Goal: Transaction & Acquisition: Purchase product/service

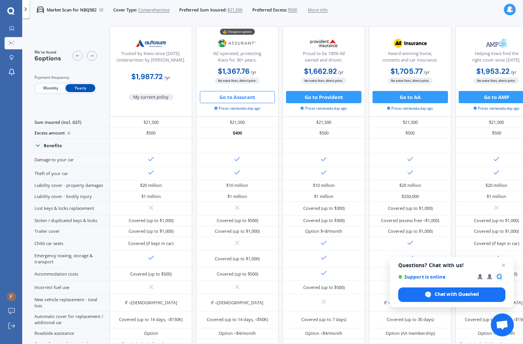
click at [250, 98] on button "Go to Assurant" at bounding box center [237, 97] width 75 height 12
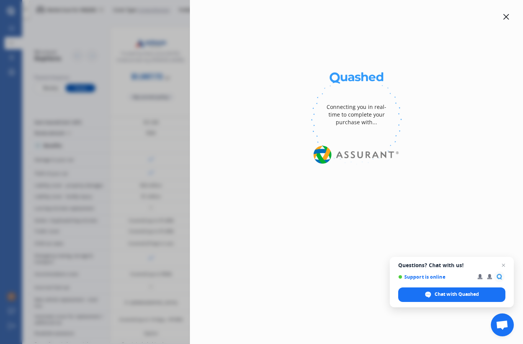
select select "full"
select select "0"
select select "[GEOGRAPHIC_DATA]"
select select "KIA"
select select "SELTOS"
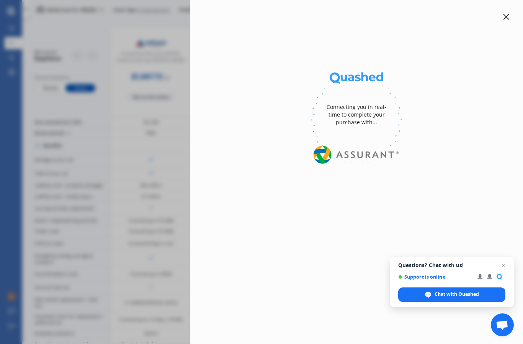
select select "LX PLUS 2.0P STATION WAGON"
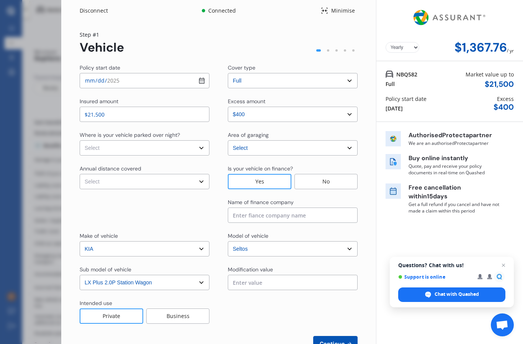
click at [206, 180] on select "Select Low (less than 15,000km per year) Average (15,000-30,000km per year) Hig…" at bounding box center [145, 181] width 130 height 15
select select "15000"
click at [192, 143] on select "Select In a garage On own property On street or road" at bounding box center [145, 147] width 130 height 15
select select "On street or road"
click at [260, 215] on input at bounding box center [293, 215] width 130 height 15
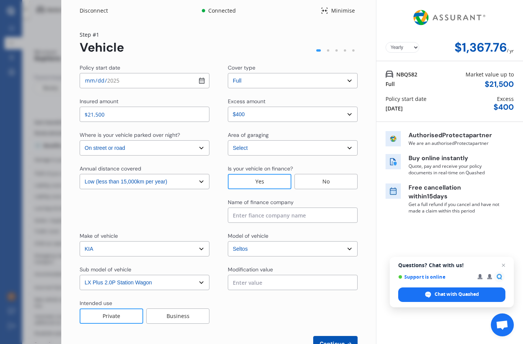
scroll to position [0, 31]
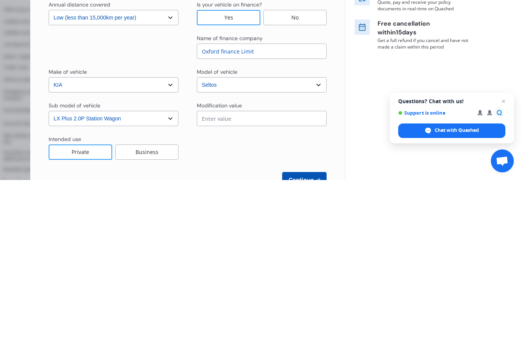
click at [228, 208] on input "Oxford finance Limit" at bounding box center [262, 215] width 130 height 15
type input "Oxford Finance Limit"
click at [333, 68] on div "Yearly Monthly $1,367.76 / yr Step # 1 Vehicle Policy start date [DATE] Cover t…" at bounding box center [187, 195] width 315 height 349
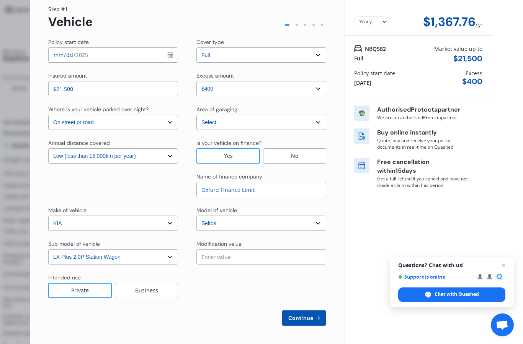
scroll to position [26, 0]
click at [244, 250] on input "text" at bounding box center [261, 257] width 130 height 15
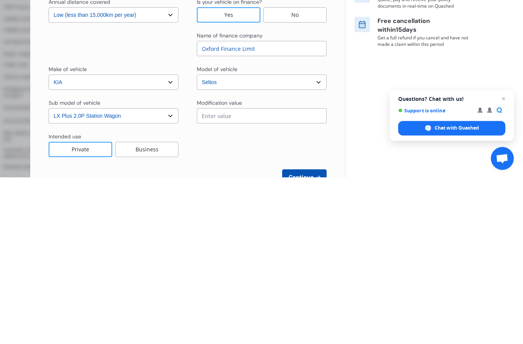
scroll to position [0, 0]
click at [164, 199] on div at bounding box center [114, 211] width 130 height 24
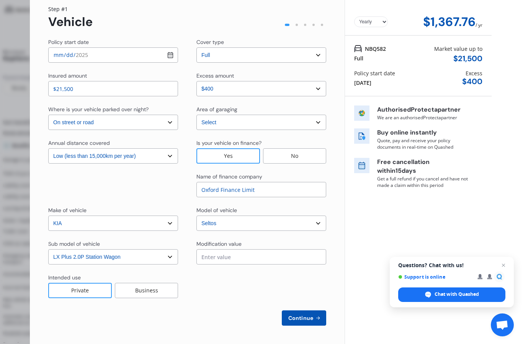
scroll to position [26, 0]
click at [294, 311] on button "Continue" at bounding box center [304, 318] width 44 height 15
select select "Miss"
select select "26"
select select "05"
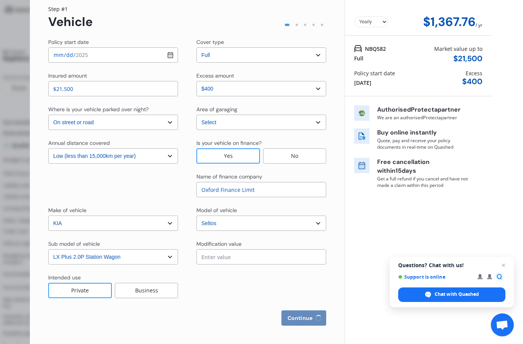
select select "1993"
select select "full"
select select "2-4 years"
select select "[GEOGRAPHIC_DATA]"
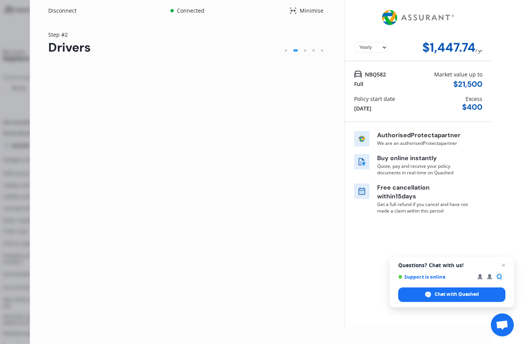
scroll to position [0, 0]
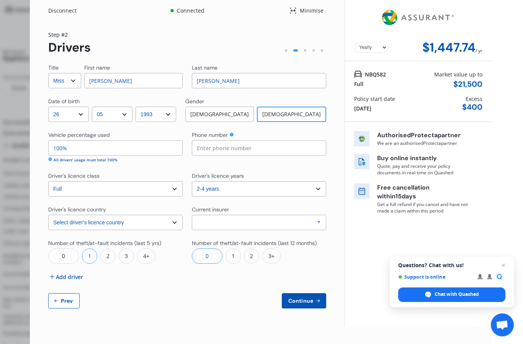
click at [273, 140] on input at bounding box center [259, 147] width 134 height 15
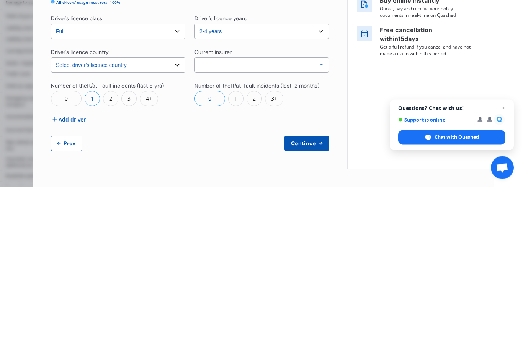
type input "02102874280"
click at [308, 215] on div "Allianz AAI AMI IAG - NZI/State [PERSON_NAME] Vero Unknown Other Insurer None P…" at bounding box center [261, 222] width 134 height 15
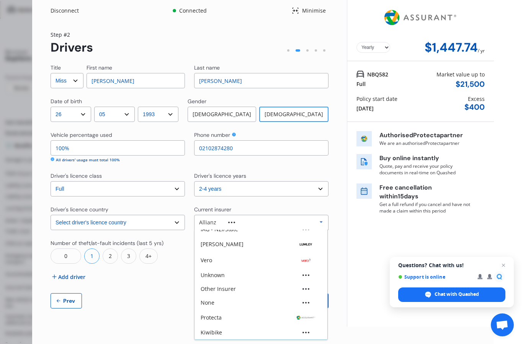
scroll to position [51, 0]
click at [236, 287] on div "Other Insurer" at bounding box center [261, 289] width 121 height 5
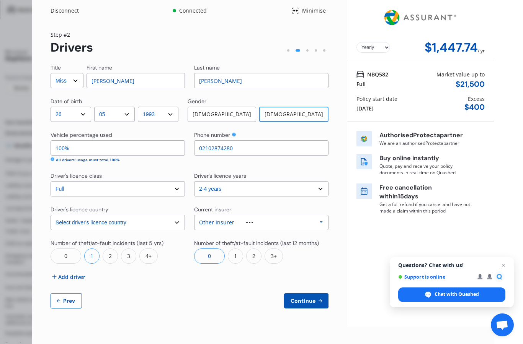
click at [309, 298] on span "Continue" at bounding box center [303, 301] width 28 height 6
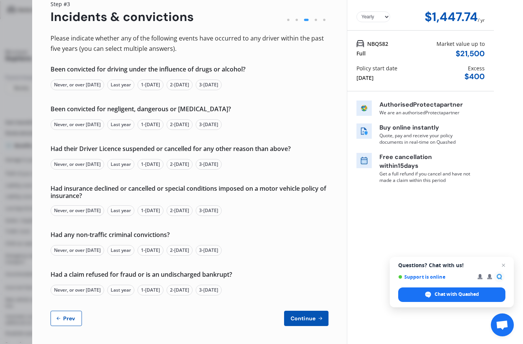
scroll to position [30, 0]
click at [64, 316] on span "Prev" at bounding box center [69, 319] width 15 height 6
select select "Miss"
select select "26"
select select "05"
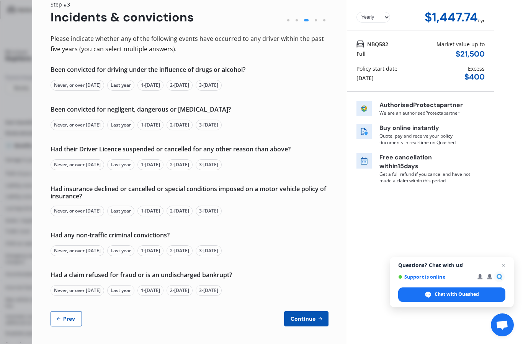
select select "1993"
select select "full"
select select "2-4 years"
select select "[GEOGRAPHIC_DATA]"
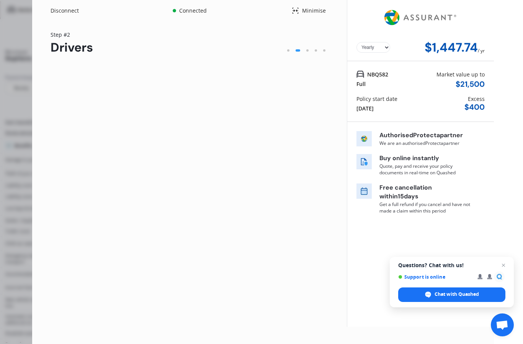
scroll to position [0, 0]
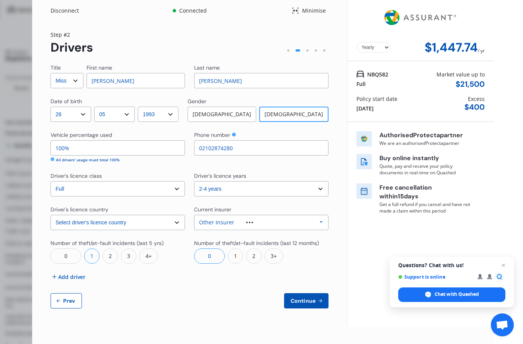
click at [62, 273] on span "Add driver" at bounding box center [71, 277] width 27 height 8
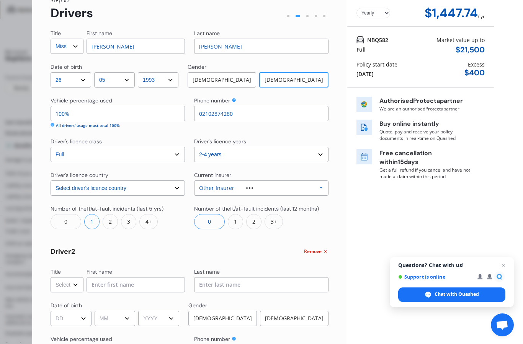
scroll to position [46, 0]
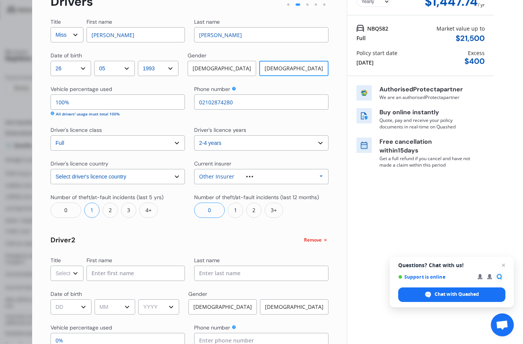
click at [67, 266] on select "Select Mr Mrs Miss Ms Dr" at bounding box center [67, 273] width 33 height 15
select select "Mr"
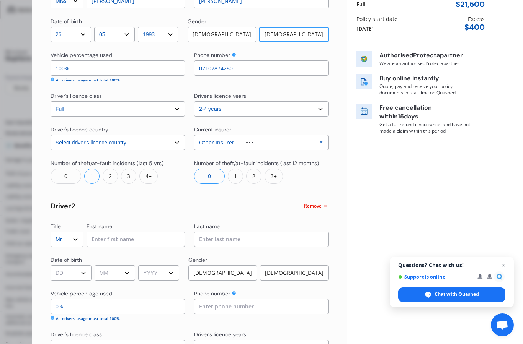
scroll to position [90, 0]
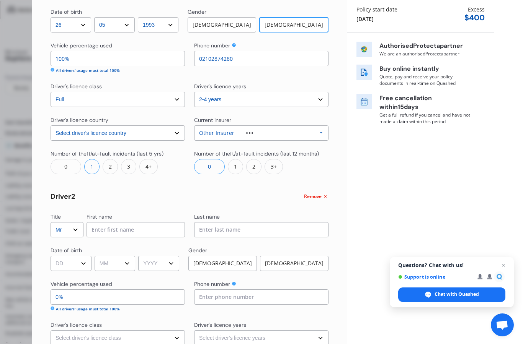
click at [153, 222] on input at bounding box center [135, 229] width 98 height 15
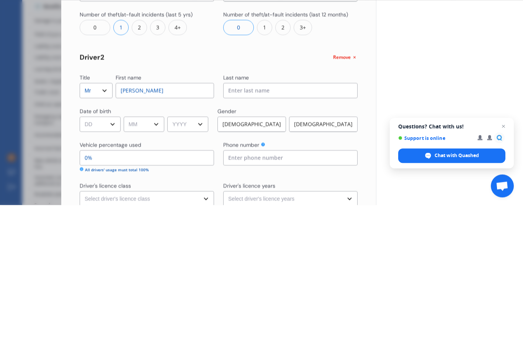
type input "[PERSON_NAME]"
click at [282, 222] on input at bounding box center [290, 229] width 134 height 15
type input "[PERSON_NAME]"
click at [101, 256] on select "DD 01 02 03 04 05 06 07 08 09 10 11 12 13 14 15 16 17 18 19 20 21 22 23 24 25 2…" at bounding box center [100, 263] width 41 height 15
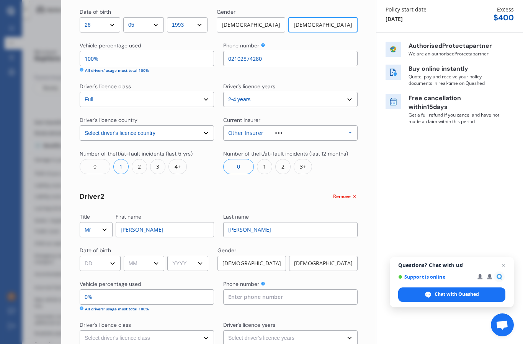
select select "14"
click at [165, 256] on select "MM 01 02 03 04 05 06 07 08 09 10 11 12" at bounding box center [144, 263] width 41 height 15
select select "09"
click at [195, 256] on select "YYYY 2009 2008 2007 2006 2005 2004 2003 2002 2001 2000 1999 1998 1997 1996 1995…" at bounding box center [187, 263] width 41 height 15
select select "1993"
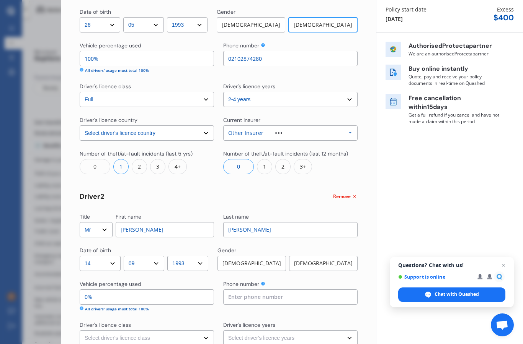
click at [269, 256] on div "[DEMOGRAPHIC_DATA]" at bounding box center [251, 263] width 69 height 15
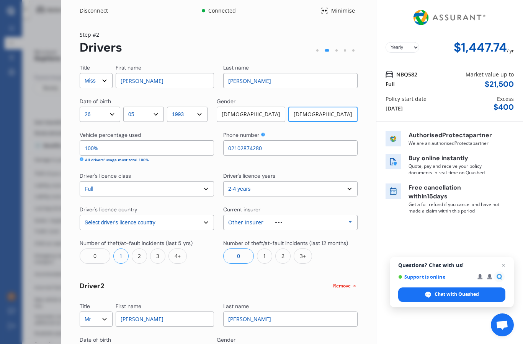
scroll to position [0, 0]
click at [78, 128] on div "Yearly Monthly $1,447.74 / yr Step # 2 Drivers Title Select Mr Mrs Miss Ms Dr F…" at bounding box center [218, 293] width 315 height 545
click at [81, 158] on icon at bounding box center [82, 160] width 4 height 4
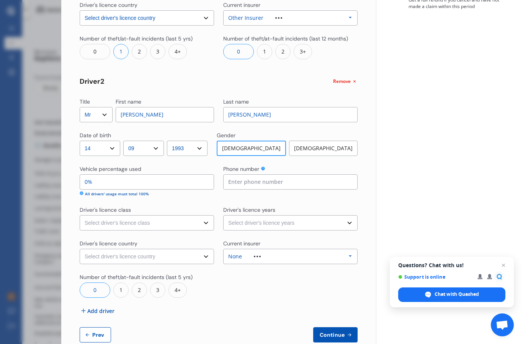
scroll to position [214, 0]
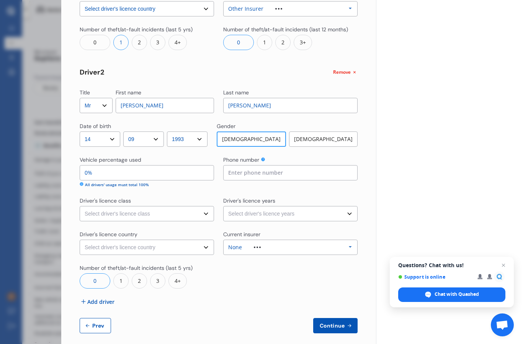
click at [80, 182] on div "All drivers' usage must total 100%" at bounding box center [147, 185] width 134 height 6
click at [111, 165] on input "0%" at bounding box center [147, 172] width 134 height 15
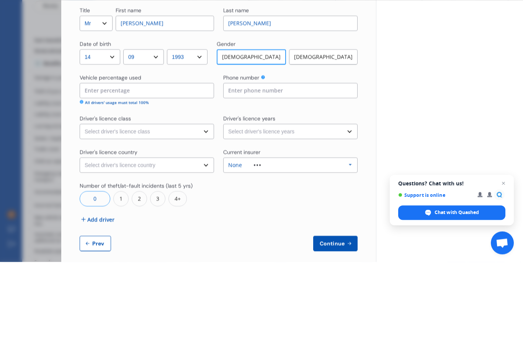
type input "1%"
type input "90%"
type input "100%"
type input "0%"
type input "100%"
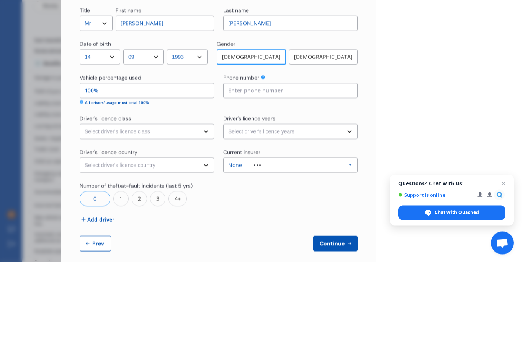
click at [416, 67] on div "Yearly Monthly $1,447.74 / yr NBQ582 Full Market value up to $ 21,500 Policy st…" at bounding box center [449, 69] width 147 height 566
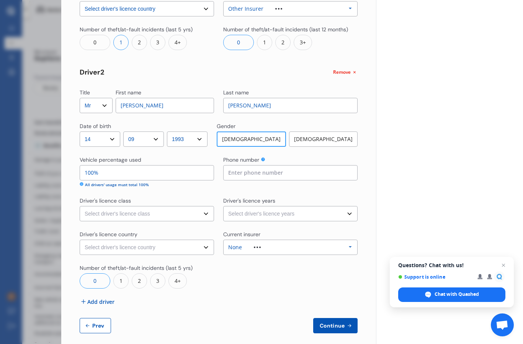
click at [275, 165] on input at bounding box center [290, 172] width 134 height 15
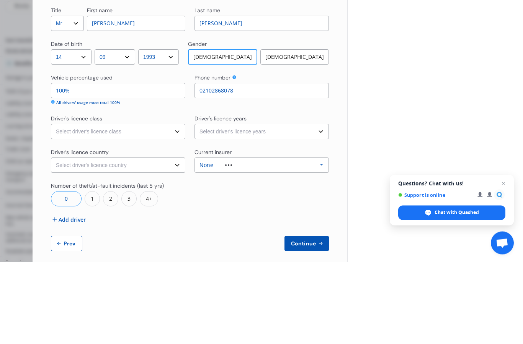
type input "02102868078"
click at [76, 206] on select "Select driver's licence class None Learner Restricted Full" at bounding box center [118, 213] width 134 height 15
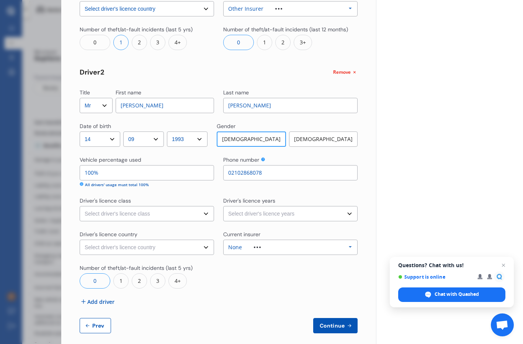
select select "full"
click at [300, 206] on select "Select driver's licence years Less than 1 year 1-2 years 2-4 years More than 4 …" at bounding box center [290, 213] width 134 height 15
select select "more than 4 years"
click at [93, 240] on select "Select driver's licence country [GEOGRAPHIC_DATA] [GEOGRAPHIC_DATA] [GEOGRAPHIC…" at bounding box center [147, 247] width 134 height 15
select select "[GEOGRAPHIC_DATA]"
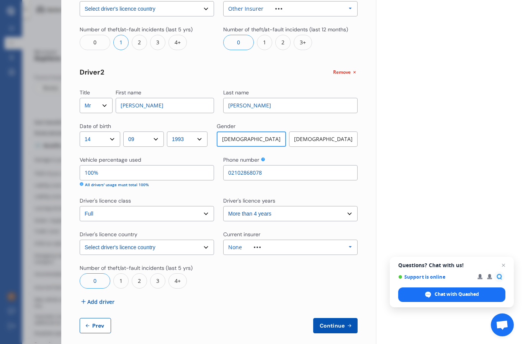
click at [265, 240] on div "None Allianz AAI AMI IAG - NZI/State [PERSON_NAME] Vero Unknown Other Insurer N…" at bounding box center [290, 247] width 134 height 15
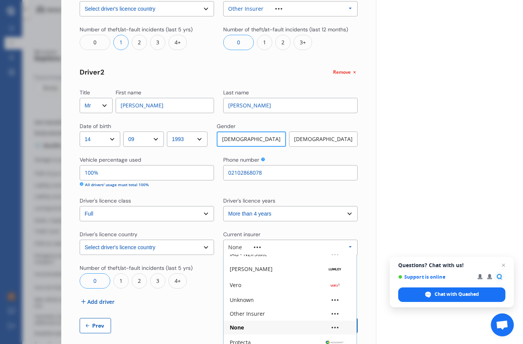
scroll to position [51, 0]
click at [261, 298] on div "Unknown" at bounding box center [290, 300] width 121 height 5
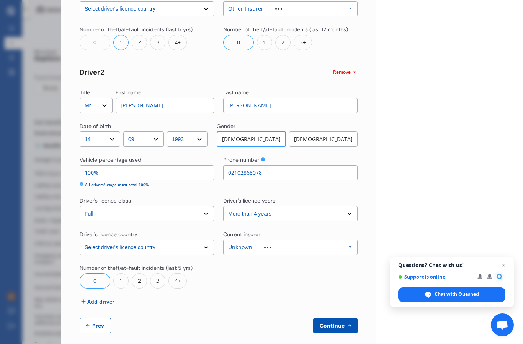
click at [298, 240] on div "Unknown Allianz AAI AMI IAG - NZI/State [PERSON_NAME] Vero Unknown Other Insure…" at bounding box center [290, 247] width 134 height 15
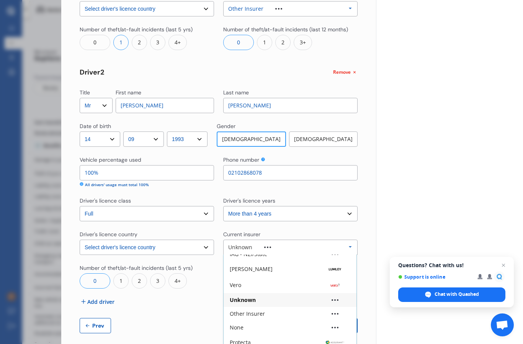
click at [263, 312] on div "Other Insurer" at bounding box center [247, 314] width 35 height 5
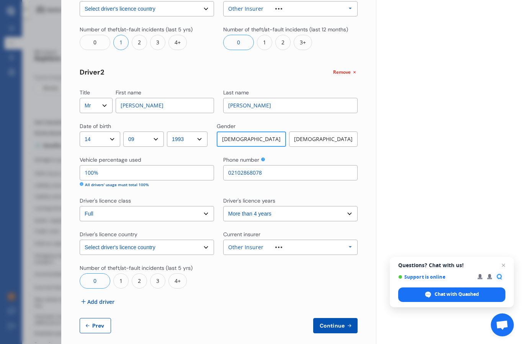
click at [332, 323] on span "Continue" at bounding box center [332, 326] width 28 height 6
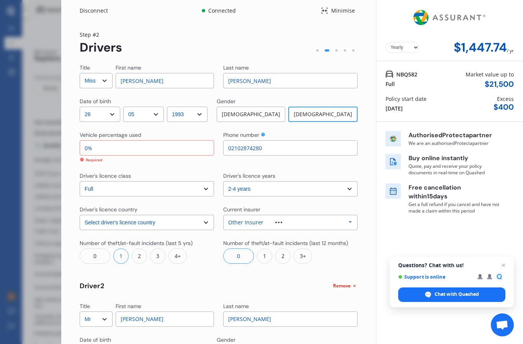
scroll to position [0, 0]
click at [99, 140] on input "0%" at bounding box center [147, 147] width 134 height 15
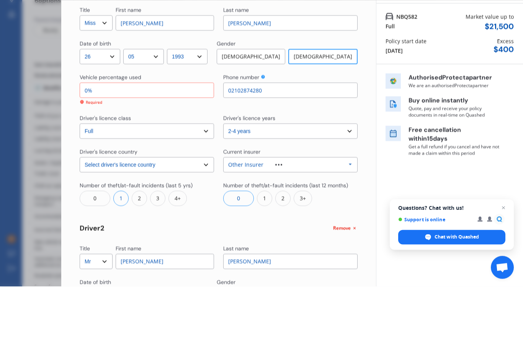
type input "01%"
type input "99%"
type input "010%"
type input "90%"
type input "0100%"
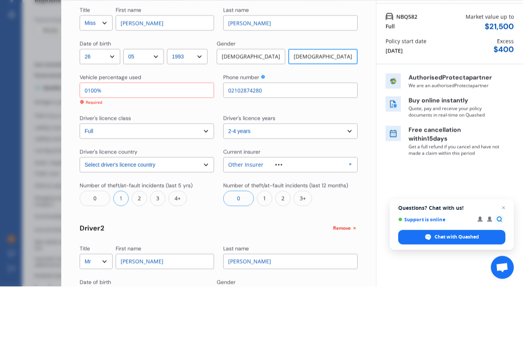
type input "0%"
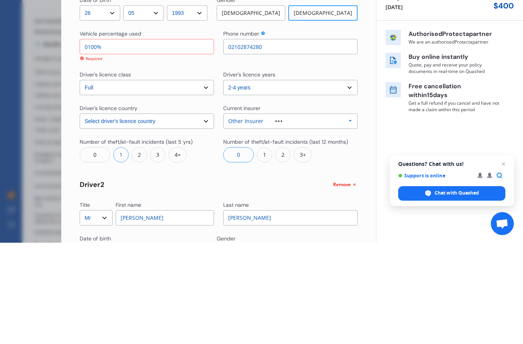
type input "010%"
type input "90%"
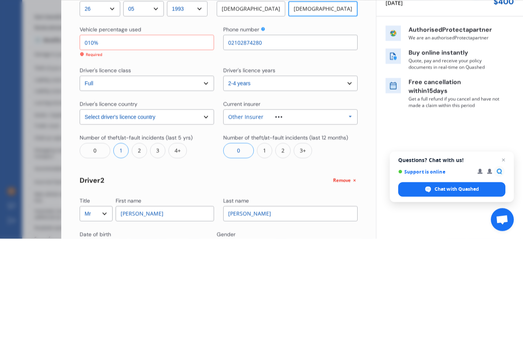
type input "01%"
type input "99%"
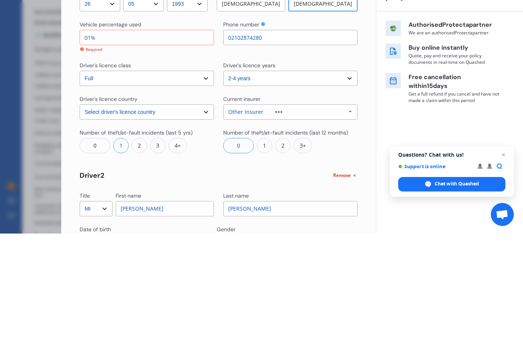
type input "0%"
type input "100%"
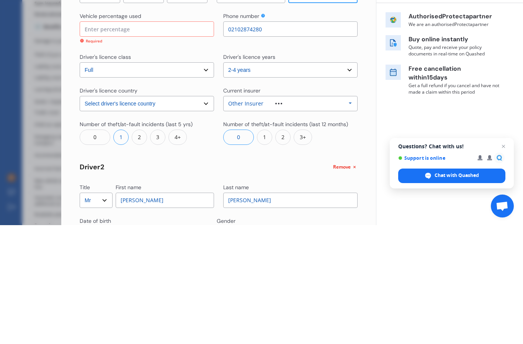
type input "1%"
type input "99%"
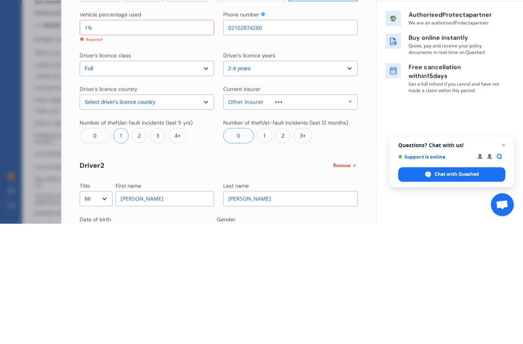
type input "10%"
type input "90%"
type input "100%"
type input "0%"
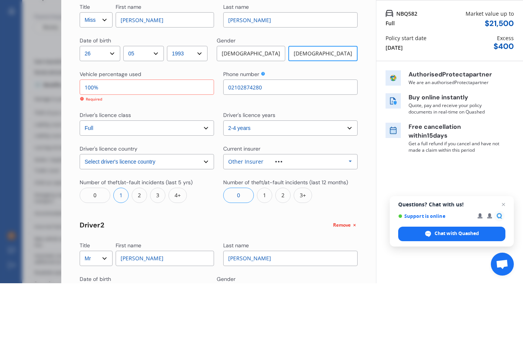
click at [364, 73] on div "Yearly Monthly $1,447.74 / yr Step # 2 Drivers Title Select Mr Mrs Miss Ms Dr F…" at bounding box center [218, 293] width 315 height 545
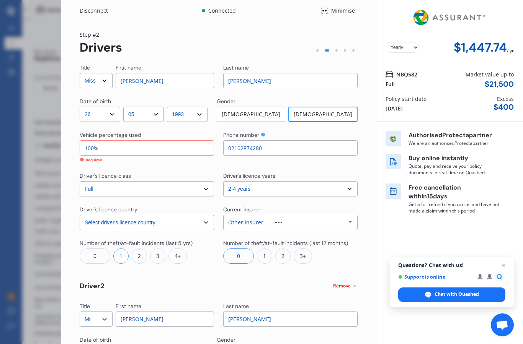
click at [110, 140] on input "100%" at bounding box center [147, 147] width 134 height 15
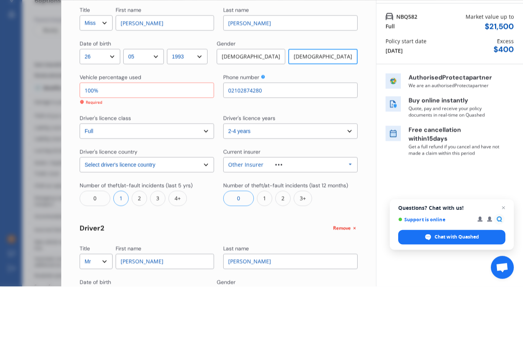
type input "10%"
type input "90%"
type input "1%"
type input "99%"
type input "0%"
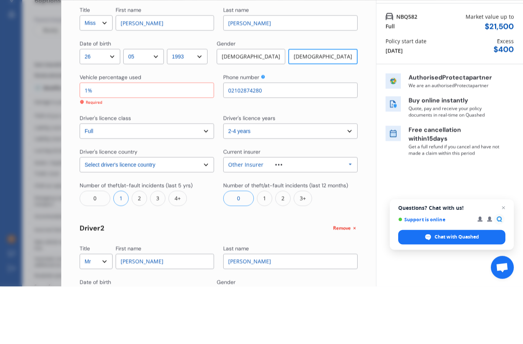
type input "100%"
type input "70%"
type input "30%"
type input "70%"
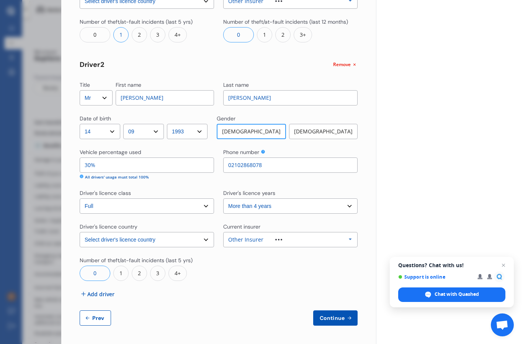
scroll to position [221, 0]
click at [346, 317] on icon at bounding box center [349, 319] width 7 height 6
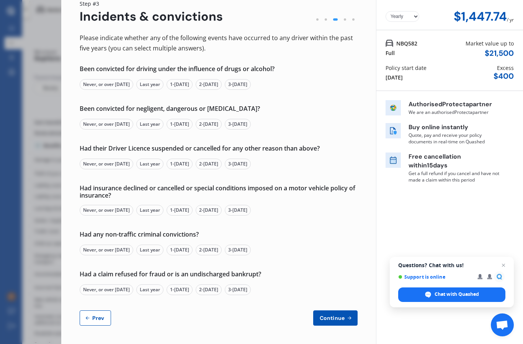
scroll to position [0, 0]
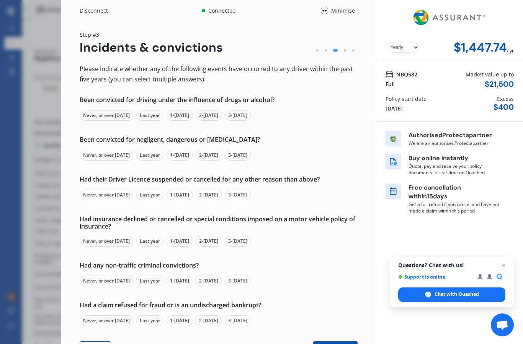
click at [89, 118] on div "Never, or over [DATE]" at bounding box center [107, 115] width 54 height 11
click at [92, 158] on div "Never, or over [DATE]" at bounding box center [107, 155] width 54 height 11
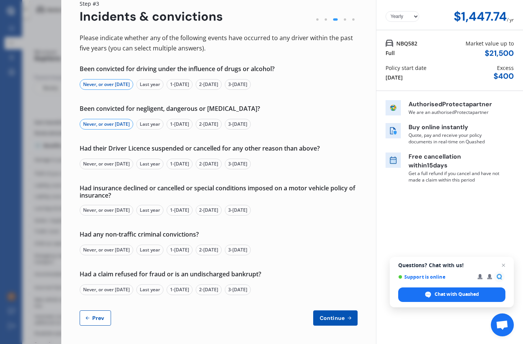
scroll to position [30, 0]
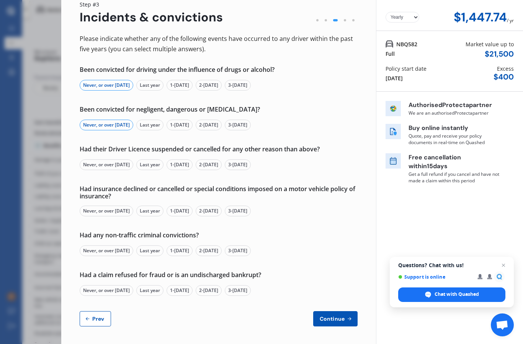
click at [84, 165] on div "Never, or over [DATE]" at bounding box center [107, 165] width 54 height 11
click at [89, 212] on div "Never, or over [DATE]" at bounding box center [107, 211] width 54 height 11
click at [89, 250] on div "Never, or over [DATE]" at bounding box center [107, 251] width 54 height 11
click at [82, 289] on div "Never, or over [DATE]" at bounding box center [107, 290] width 54 height 11
click at [347, 318] on icon at bounding box center [349, 319] width 7 height 6
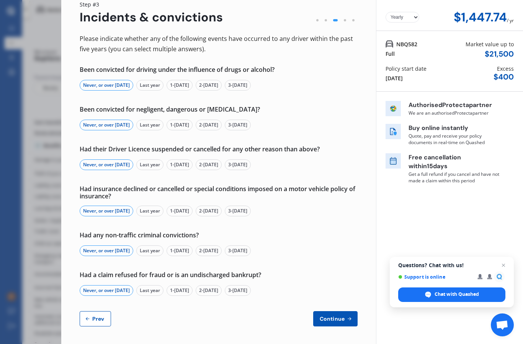
scroll to position [0, 0]
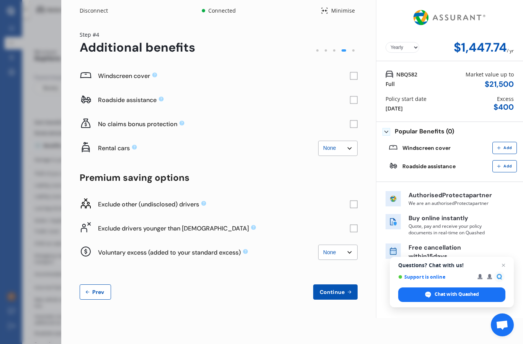
click at [356, 76] on rect at bounding box center [354, 76] width 8 height 8
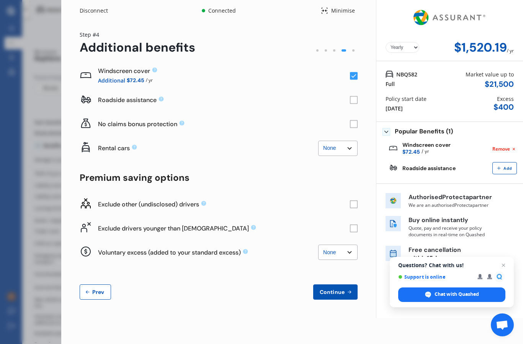
click at [352, 100] on rect at bounding box center [354, 100] width 8 height 8
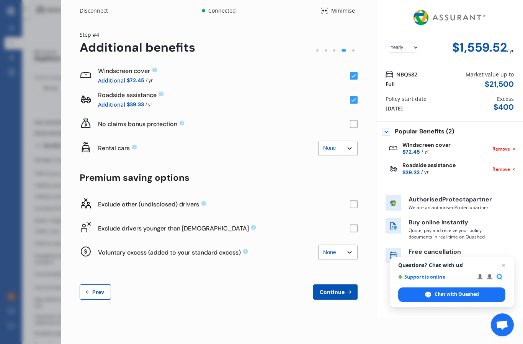
click at [182, 123] on icon at bounding box center [181, 123] width 5 height 5
click at [184, 122] on icon at bounding box center [181, 123] width 5 height 5
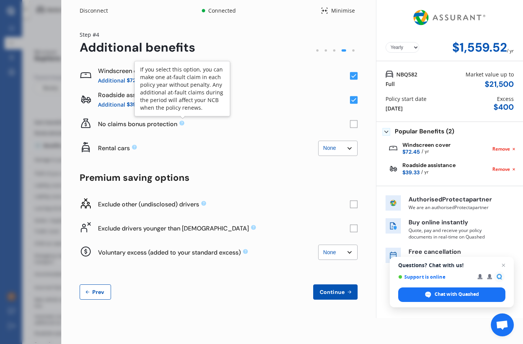
click at [354, 122] on rect at bounding box center [354, 125] width 8 height 8
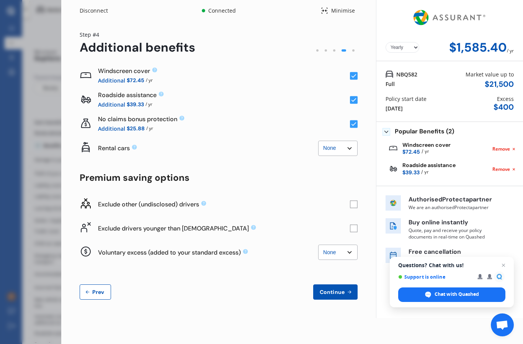
click at [354, 126] on rect at bounding box center [354, 125] width 8 height 8
click at [354, 124] on rect at bounding box center [354, 125] width 8 height 8
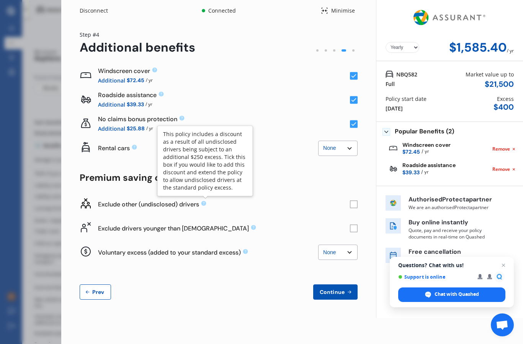
click at [202, 206] on icon at bounding box center [204, 204] width 6 height 6
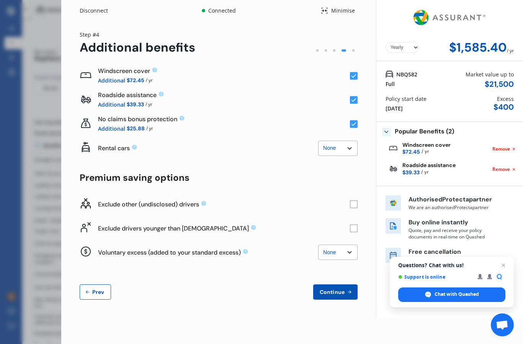
click at [206, 203] on icon at bounding box center [203, 203] width 5 height 5
click at [350, 204] on rect at bounding box center [353, 204] width 7 height 7
click at [355, 204] on rect at bounding box center [354, 205] width 8 height 8
click at [347, 204] on div "Exclude other (undisclosed) drivers" at bounding box center [224, 205] width 252 height 8
click at [353, 208] on rect at bounding box center [353, 204] width 7 height 7
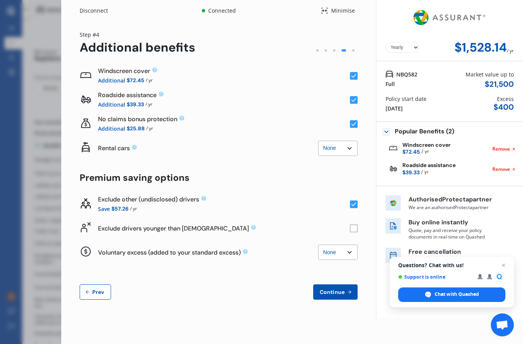
click at [352, 207] on rect at bounding box center [354, 205] width 8 height 8
click at [351, 208] on rect at bounding box center [353, 204] width 7 height 7
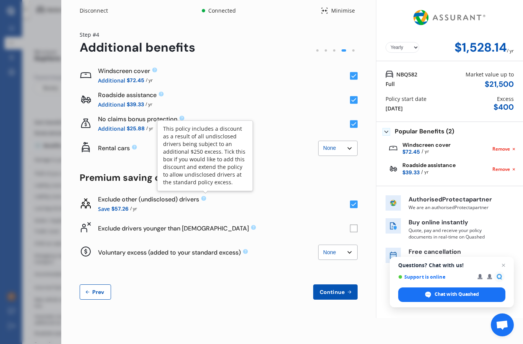
click at [206, 199] on icon at bounding box center [203, 198] width 5 height 5
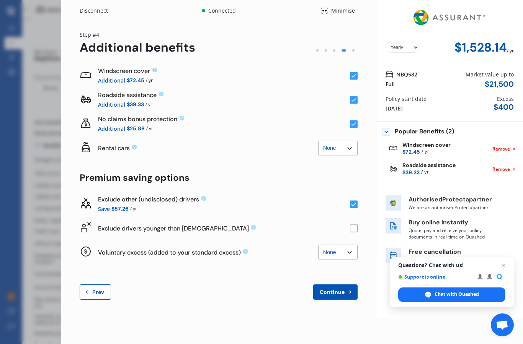
click at [206, 198] on icon at bounding box center [203, 198] width 5 height 5
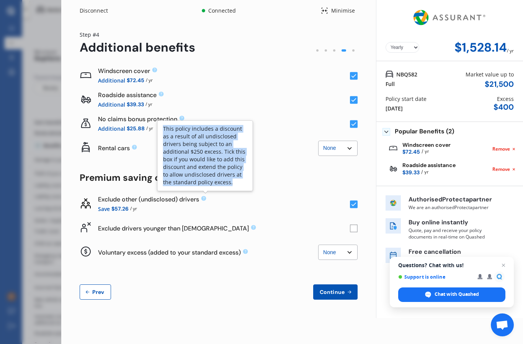
copy div "This policy includes a discount as a result of all undisclosed drivers being su…"
click at [278, 200] on div "Exclude other (undisclosed) drivers" at bounding box center [224, 200] width 252 height 8
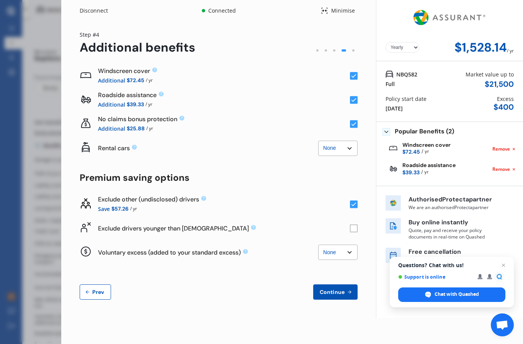
click at [357, 228] on rect at bounding box center [354, 229] width 8 height 8
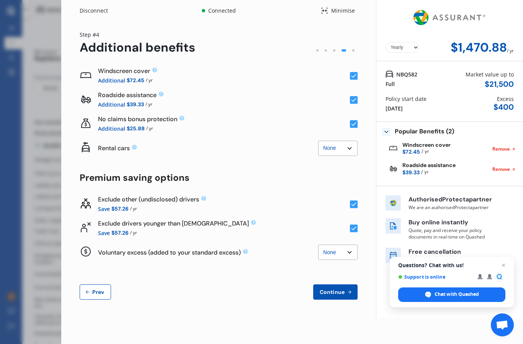
click at [355, 201] on rect at bounding box center [354, 205] width 8 height 8
click at [356, 203] on rect at bounding box center [354, 205] width 8 height 8
click at [351, 206] on rect at bounding box center [354, 205] width 8 height 8
click at [333, 295] on button "Continue" at bounding box center [335, 292] width 44 height 15
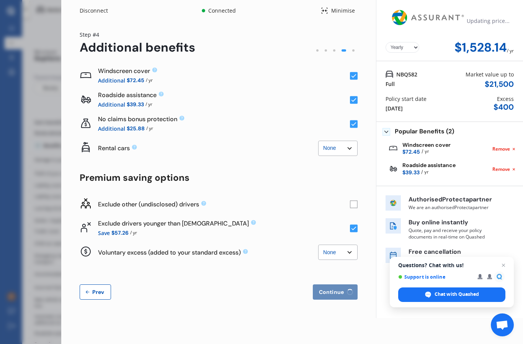
click at [504, 267] on span "Open chat" at bounding box center [503, 265] width 9 height 9
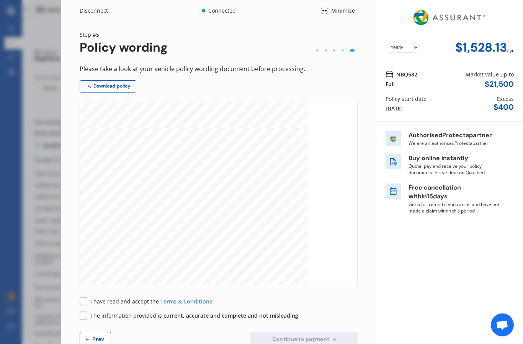
scroll to position [3192, 0]
click at [197, 230] on span "been produced and approved by Assurant. If this is not clear, please contact th…" at bounding box center [184, 231] width 160 height 3
click at [341, 218] on div "MVIB V6 [DATE] 11 Total Loss Payment means; the payment under this Insurance Po…" at bounding box center [218, 335] width 277 height 322
click at [98, 86] on link "Download policy" at bounding box center [108, 86] width 57 height 12
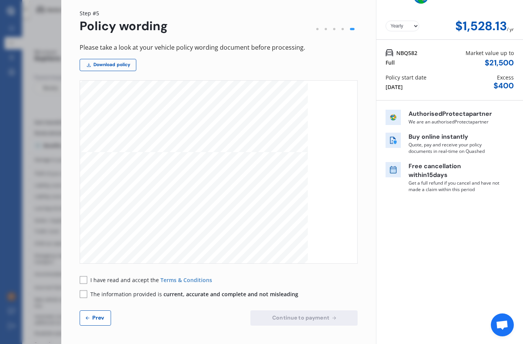
scroll to position [21, 0]
click at [84, 324] on button "Prev" at bounding box center [95, 318] width 31 height 15
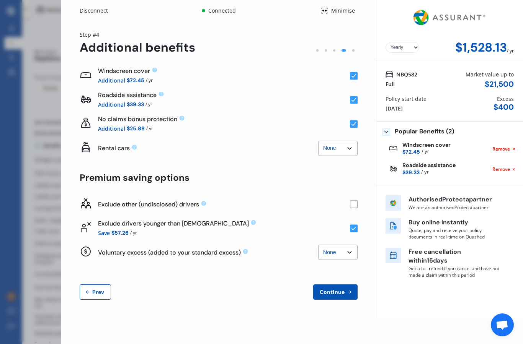
scroll to position [0, 0]
click at [162, 93] on icon at bounding box center [161, 94] width 5 height 5
click at [161, 88] on div "Roadside assistance Additional $39.33 / yr" at bounding box center [219, 100] width 278 height 24
click at [156, 96] on div "Roadside assistance" at bounding box center [224, 95] width 252 height 8
click at [164, 93] on icon at bounding box center [161, 94] width 6 height 6
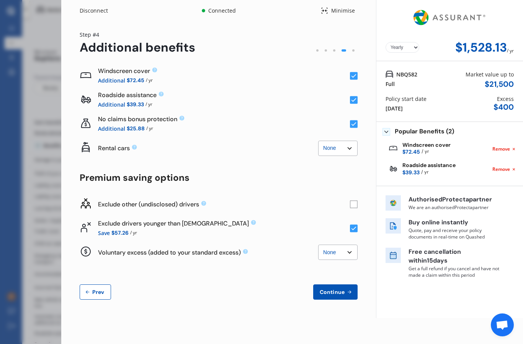
click at [158, 95] on icon at bounding box center [161, 94] width 6 height 6
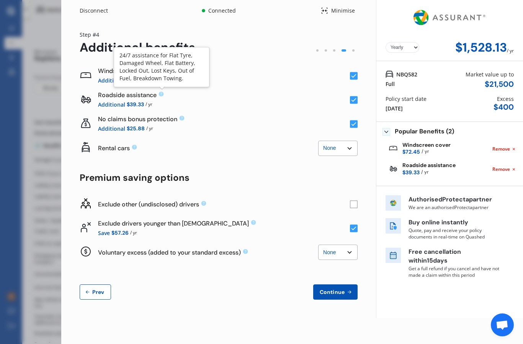
click at [337, 296] on button "Continue" at bounding box center [335, 292] width 44 height 15
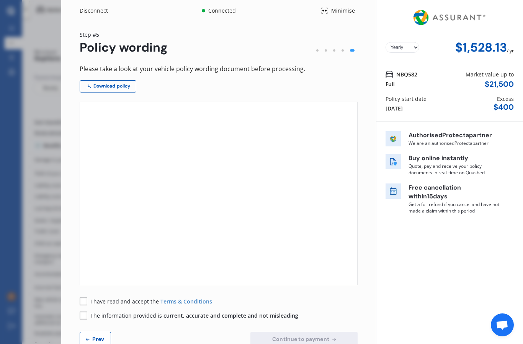
click at [97, 340] on span "Prev" at bounding box center [98, 339] width 15 height 6
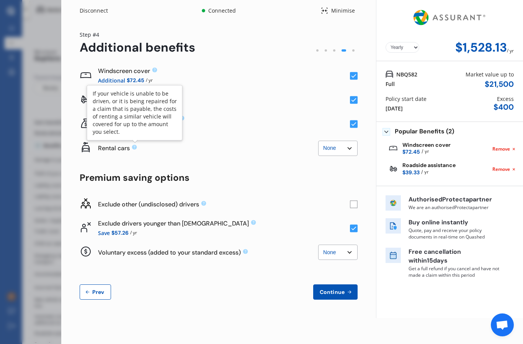
click at [134, 147] on icon at bounding box center [134, 147] width 5 height 5
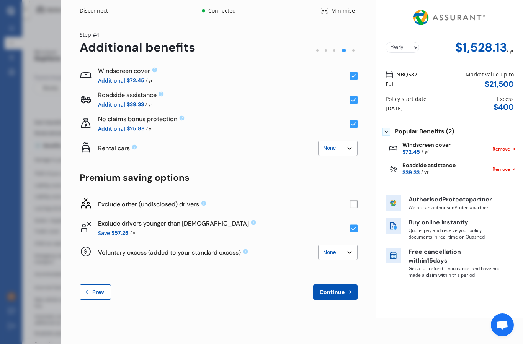
click at [136, 148] on icon at bounding box center [134, 147] width 5 height 5
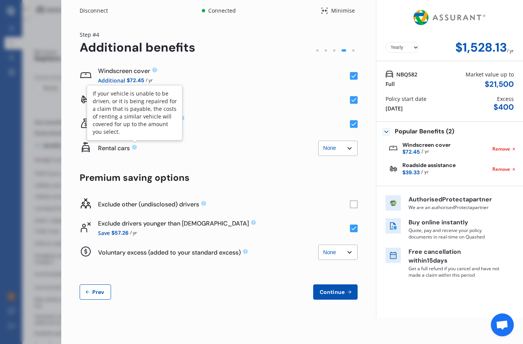
click at [349, 145] on select "None $2,500 $5,000" at bounding box center [337, 148] width 39 height 15
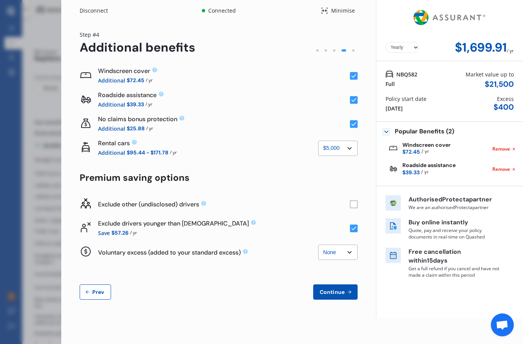
click at [337, 148] on select "None $2,500 $5,000" at bounding box center [337, 148] width 39 height 15
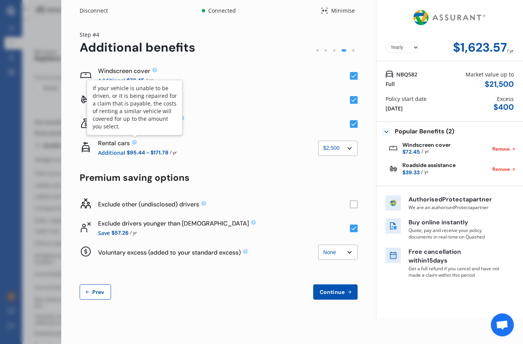
click at [137, 143] on icon at bounding box center [134, 142] width 6 height 6
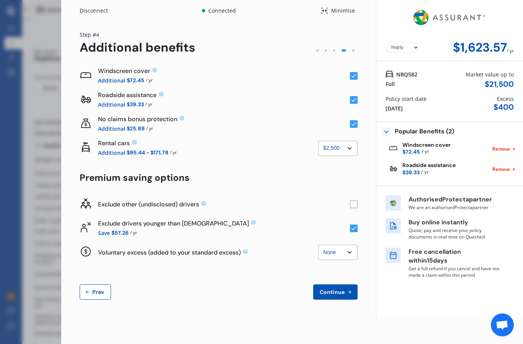
click at [137, 143] on icon at bounding box center [134, 142] width 5 height 5
click at [80, 170] on div "Windscreen cover Additional $72.45 / yr Roadside assistance Additional $39.33 /…" at bounding box center [219, 182] width 278 height 236
click at [134, 141] on icon at bounding box center [134, 142] width 5 height 5
click at [135, 143] on icon at bounding box center [134, 142] width 5 height 5
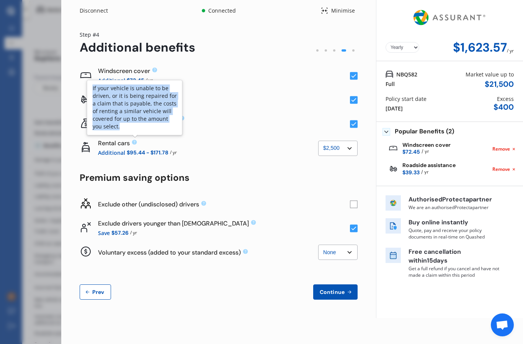
copy div "If your vehicle is unable to be driven, or it is being repaired for a claim tha…"
click at [259, 142] on div "Rental cars" at bounding box center [208, 143] width 220 height 8
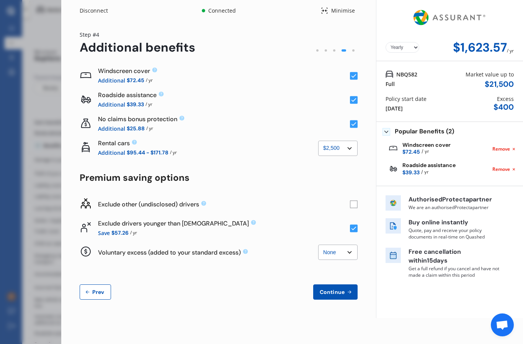
click at [351, 150] on select "None $2,500 $5,000" at bounding box center [337, 148] width 39 height 15
click at [350, 153] on select "None $2,500 $5,000" at bounding box center [337, 148] width 39 height 15
click at [357, 152] on select "None $2,500 $5,000" at bounding box center [337, 148] width 39 height 15
select select "0"
click at [341, 294] on span "Continue" at bounding box center [332, 292] width 28 height 6
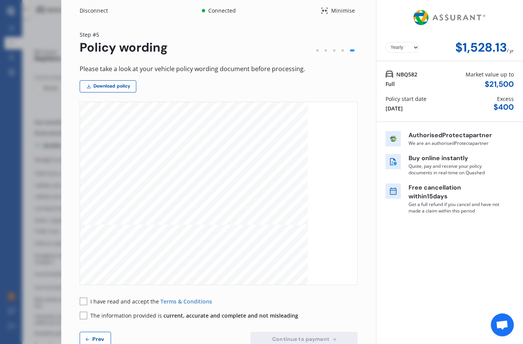
click at [32, 38] on div "Disconnect Connected Minimise Yearly Monthly $1,528.13 / yr Step # 5 Policy wor…" at bounding box center [261, 172] width 523 height 344
click at [334, 9] on div "Minimise" at bounding box center [342, 11] width 29 height 8
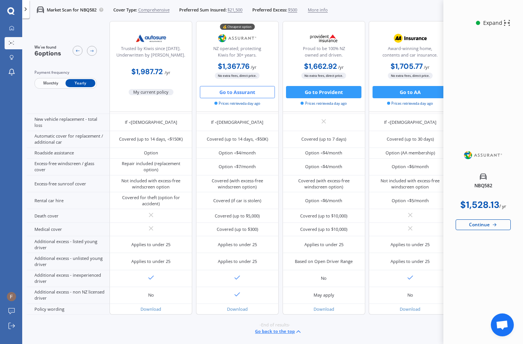
scroll to position [304, 0]
click at [164, 248] on div "Applies to under 25" at bounding box center [150, 245] width 39 height 6
click at [152, 93] on span "My current policy" at bounding box center [151, 92] width 45 height 6
click at [150, 68] on b "$1,987.72" at bounding box center [146, 72] width 31 height 10
click at [153, 190] on div "Not included with excess-free windscreen option" at bounding box center [150, 184] width 73 height 12
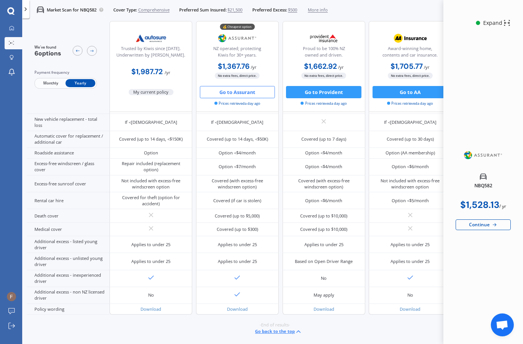
click at [150, 265] on div "Applies to under 25" at bounding box center [150, 262] width 39 height 6
click at [143, 304] on div "No" at bounding box center [150, 295] width 83 height 17
click at [163, 237] on div at bounding box center [150, 229] width 83 height 13
